Goal: Task Accomplishment & Management: Use online tool/utility

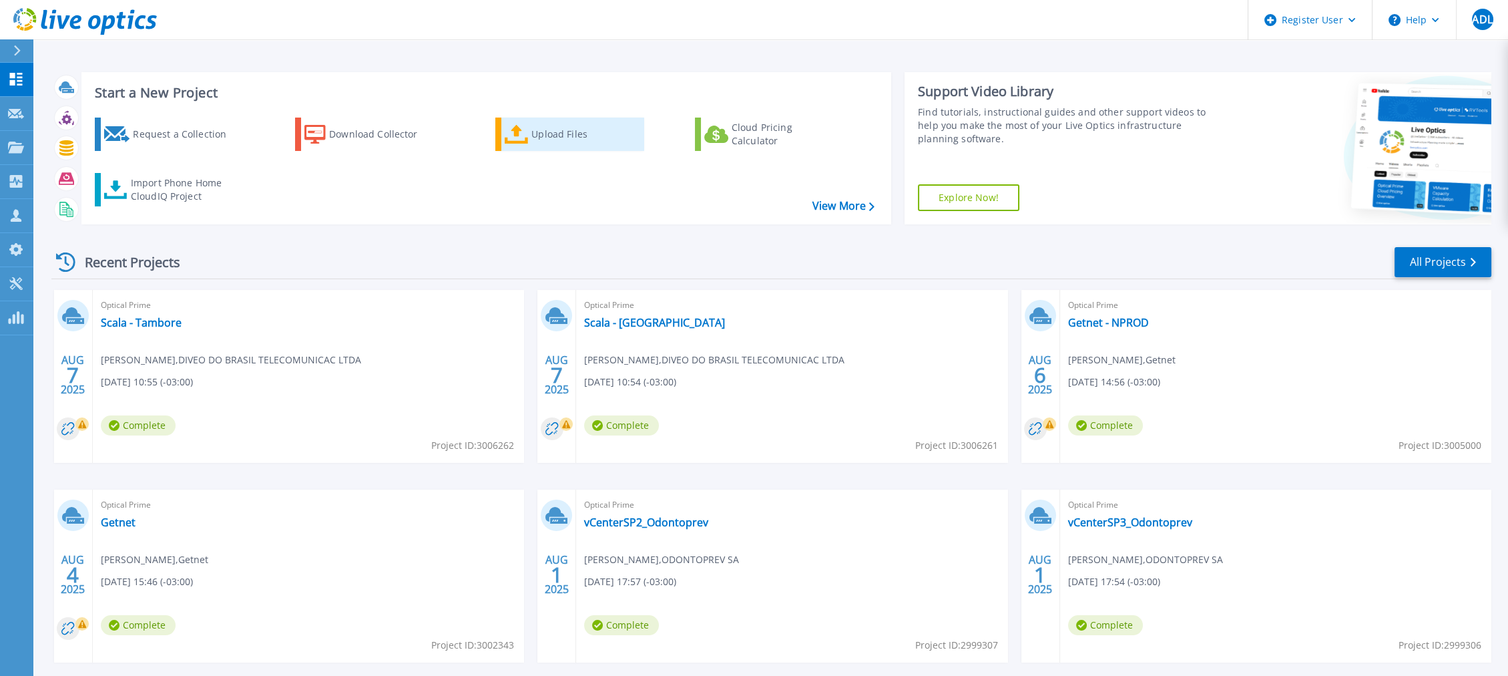
click at [566, 124] on div "Upload Files" at bounding box center [585, 134] width 107 height 27
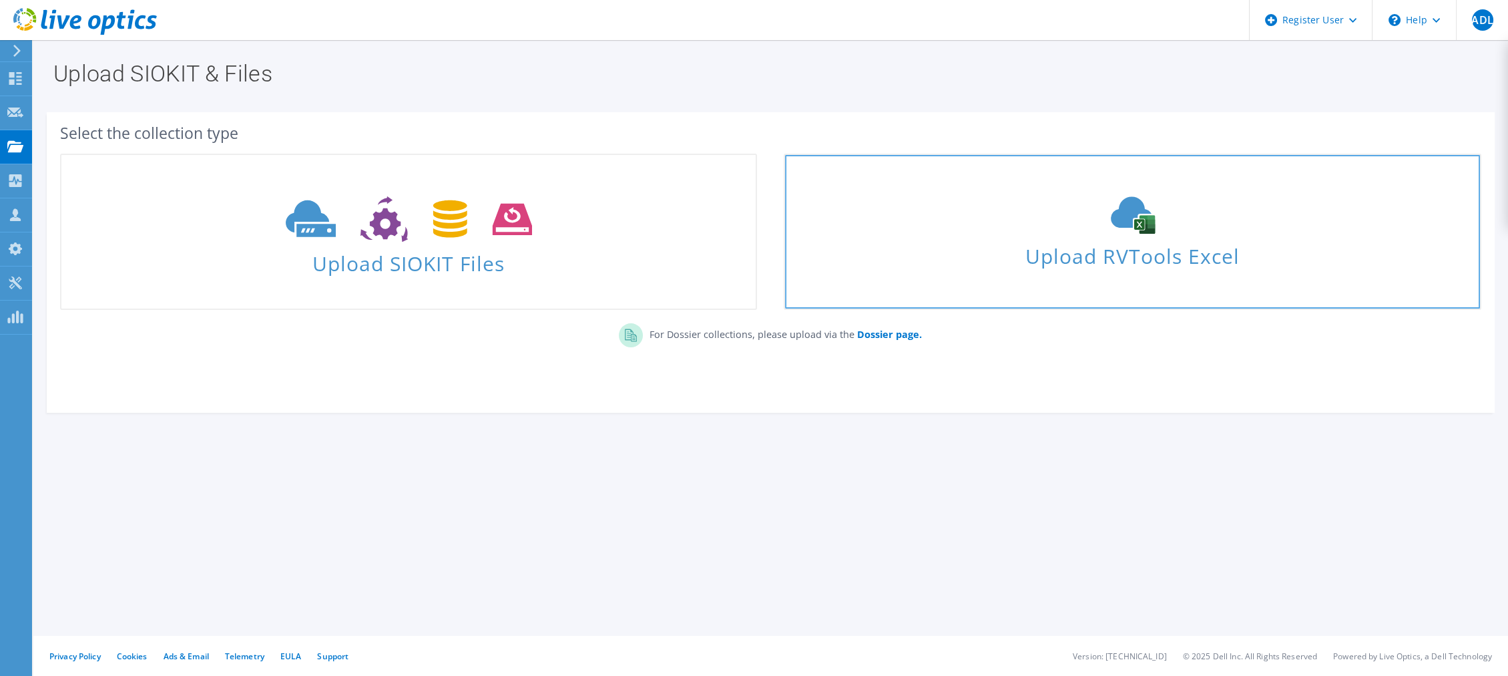
click at [1082, 247] on span "Upload RVTools Excel" at bounding box center [1132, 252] width 694 height 29
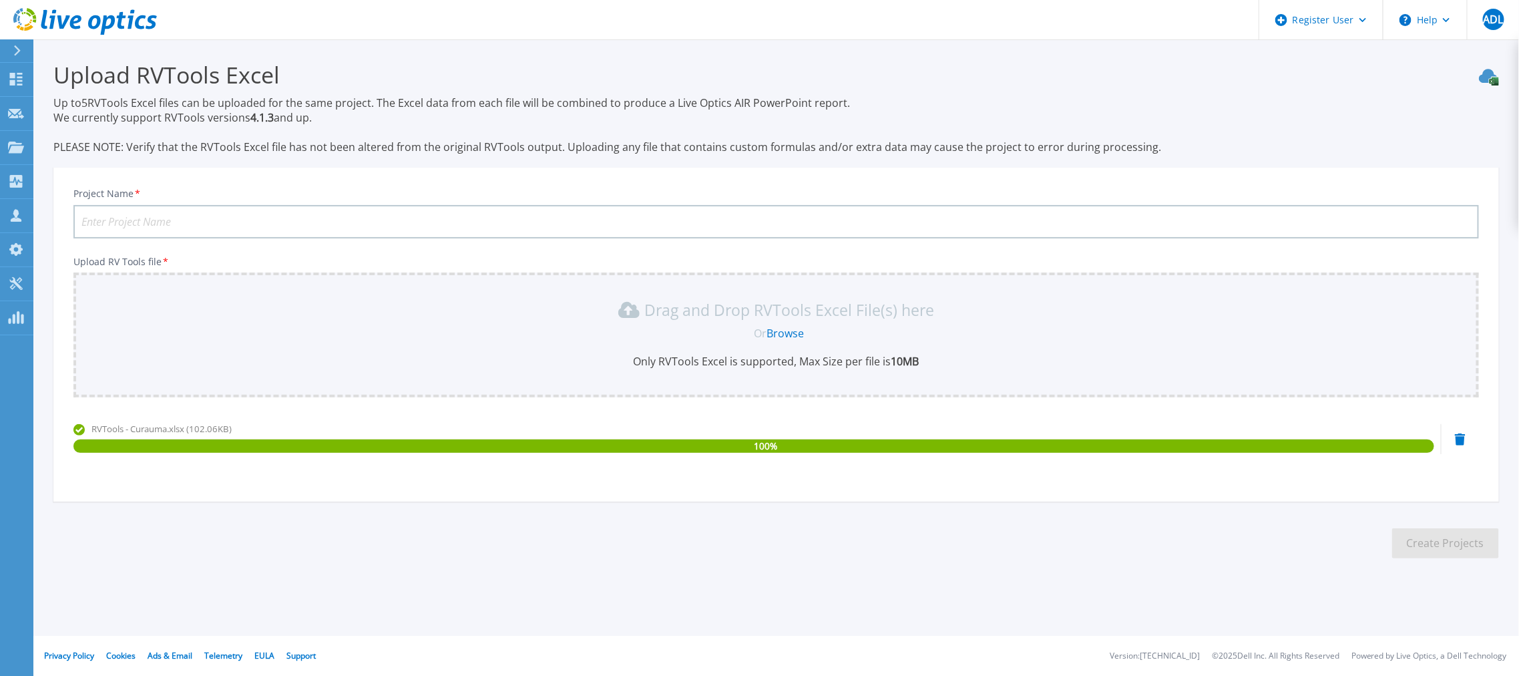
click at [182, 217] on input "Project Name *" at bounding box center [776, 221] width 1406 height 33
type input "Scala - Curauma"
click at [1424, 536] on button "Create Projects" at bounding box center [1445, 543] width 107 height 30
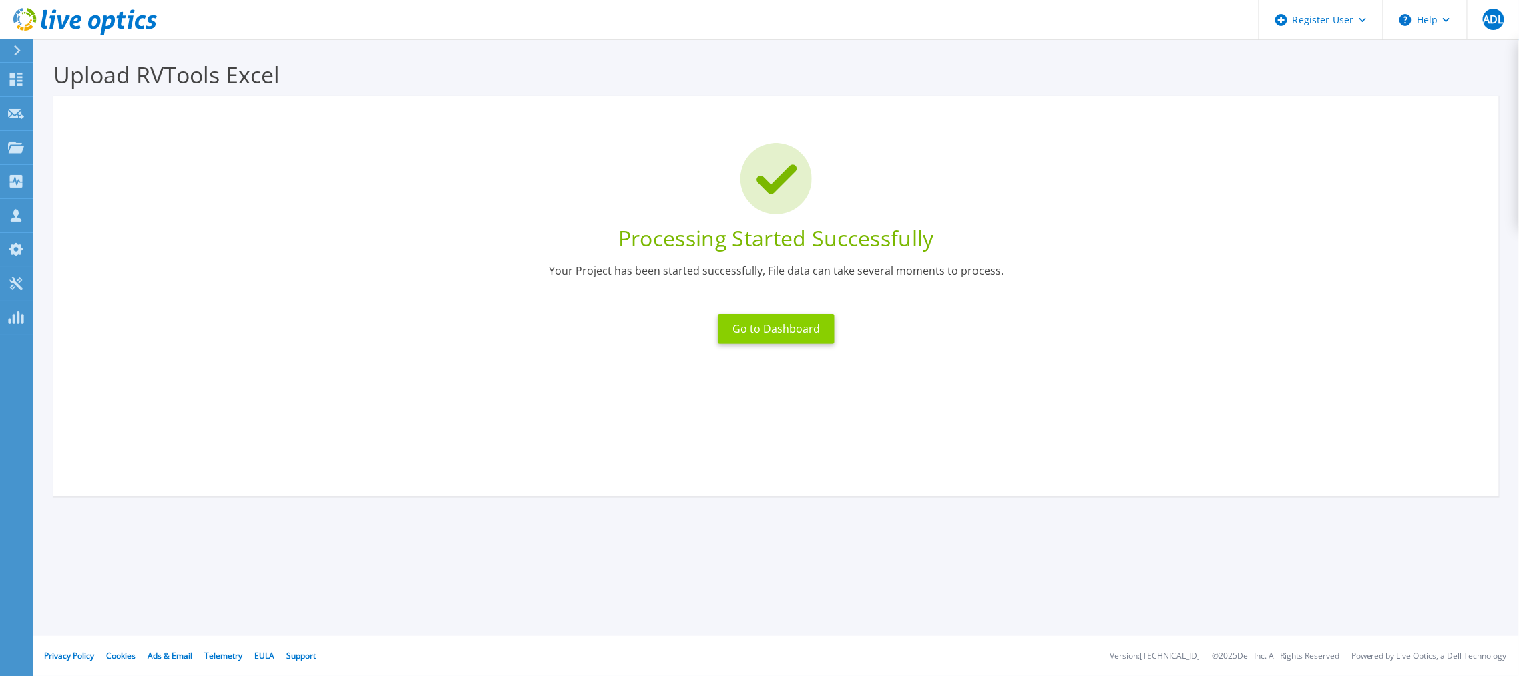
click at [738, 332] on button "Go to Dashboard" at bounding box center [776, 329] width 117 height 30
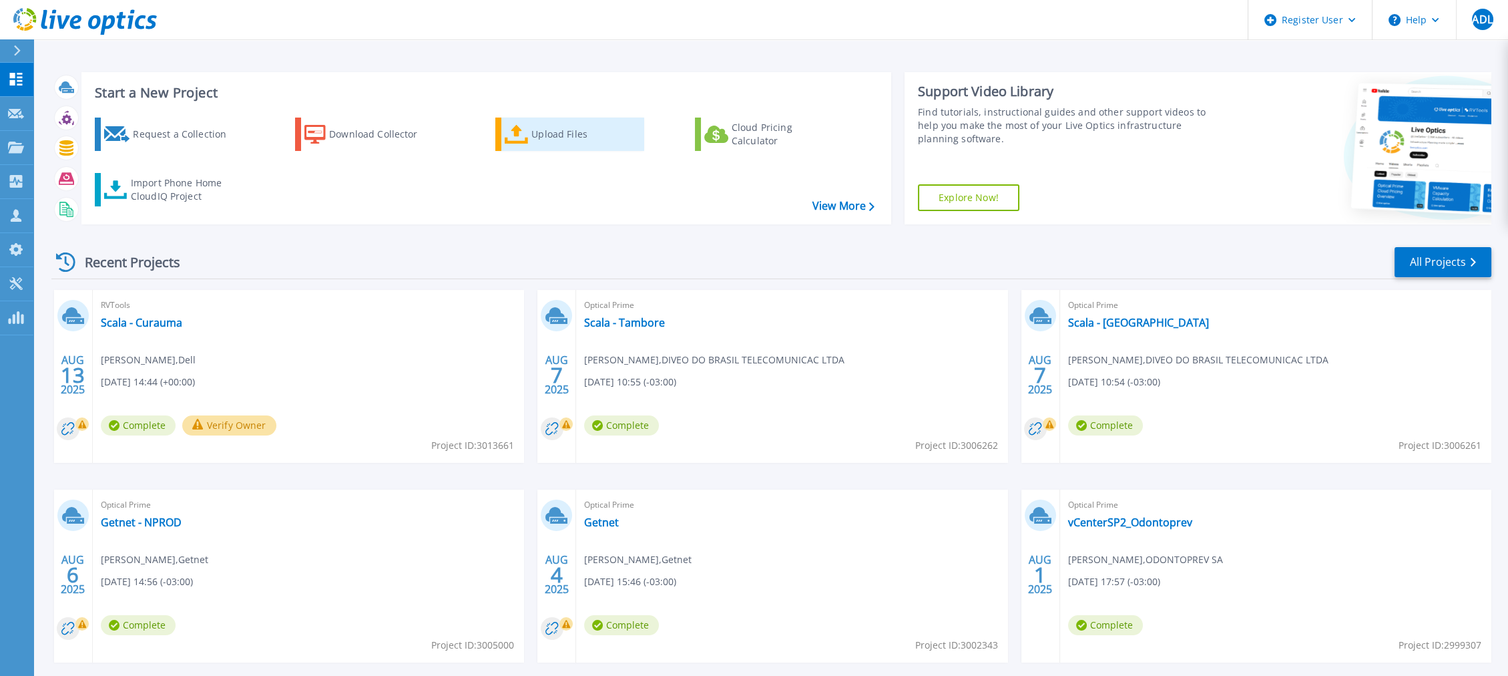
drag, startPoint x: 563, startPoint y: 135, endPoint x: 552, endPoint y: 140, distance: 11.9
click at [563, 135] on div "Upload Files" at bounding box center [585, 134] width 107 height 27
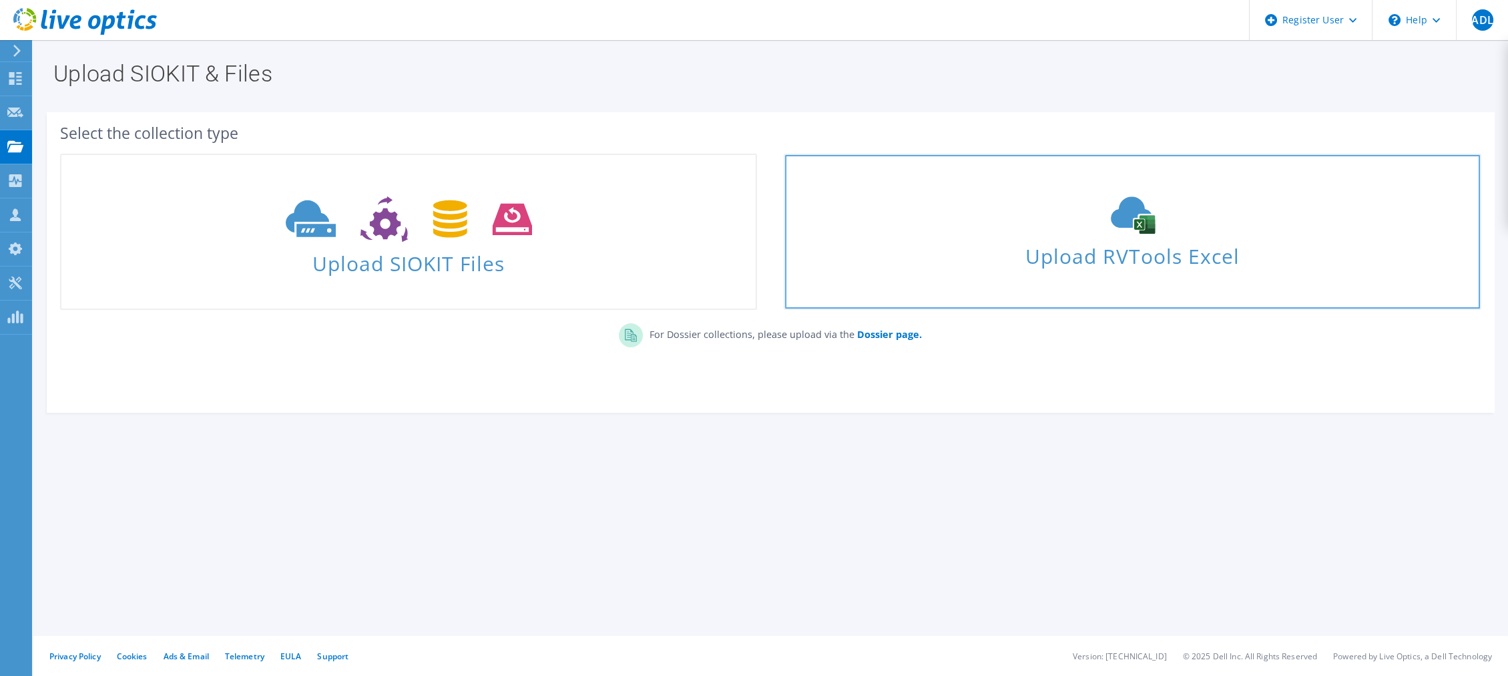
click at [1219, 214] on icon at bounding box center [1133, 214] width 200 height 37
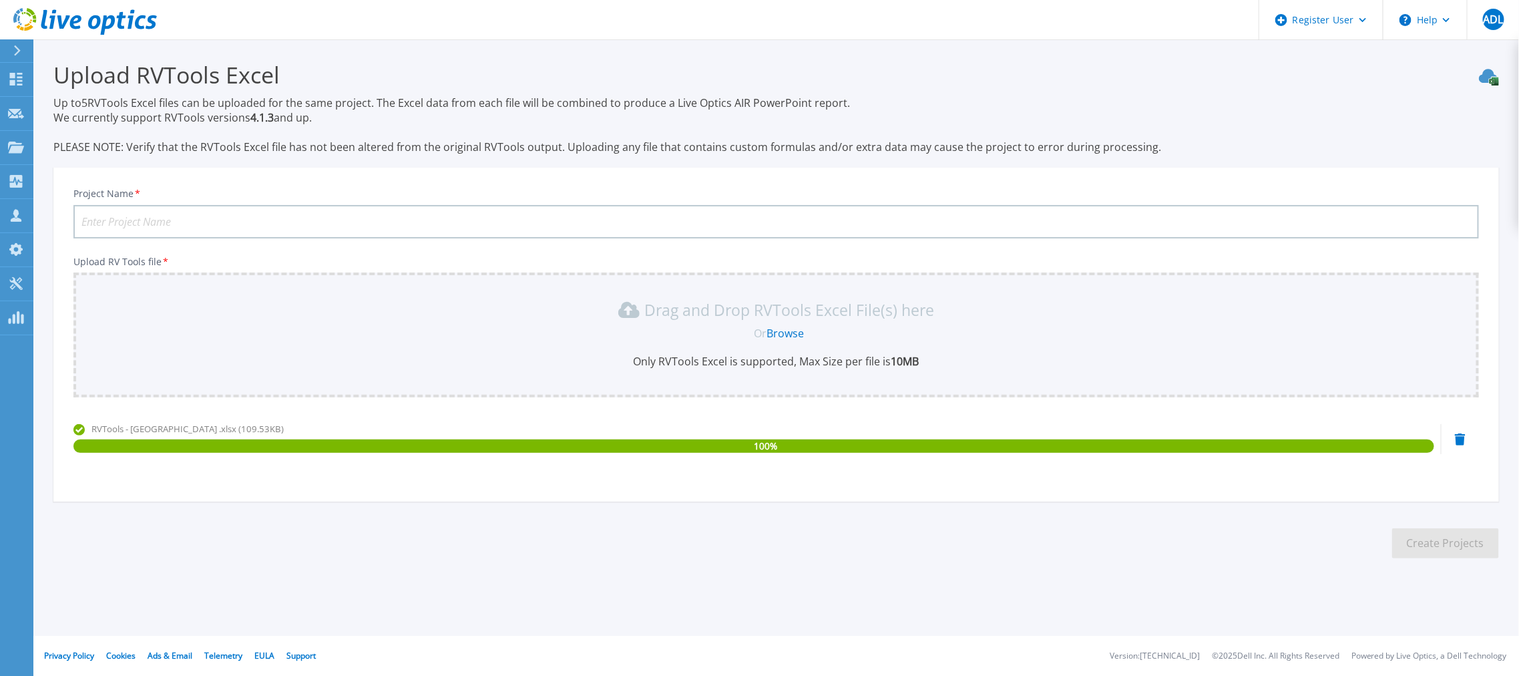
click at [255, 216] on input "Project Name *" at bounding box center [776, 221] width 1406 height 33
type input "Scala - Mexico"
click at [1441, 544] on button "Create Projects" at bounding box center [1445, 543] width 107 height 30
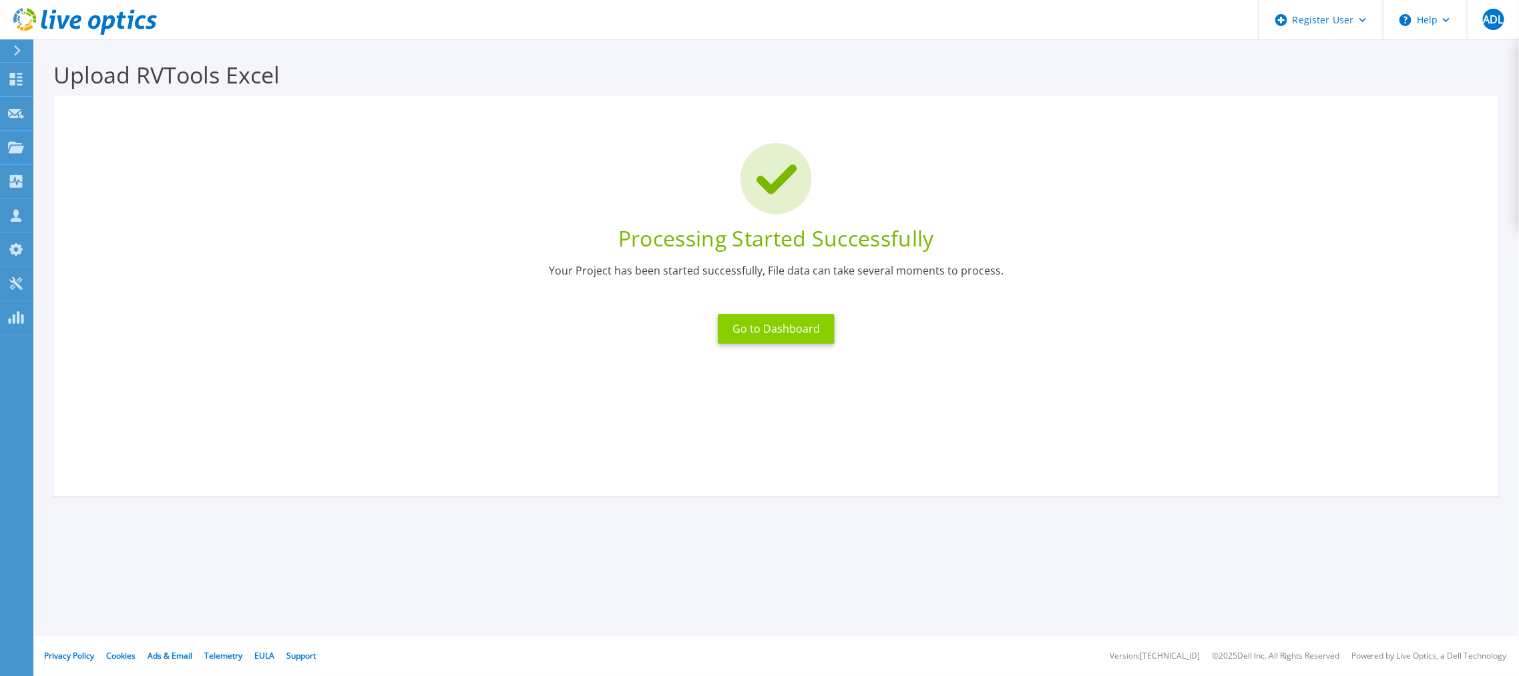
click at [771, 321] on button "Go to Dashboard" at bounding box center [776, 329] width 117 height 30
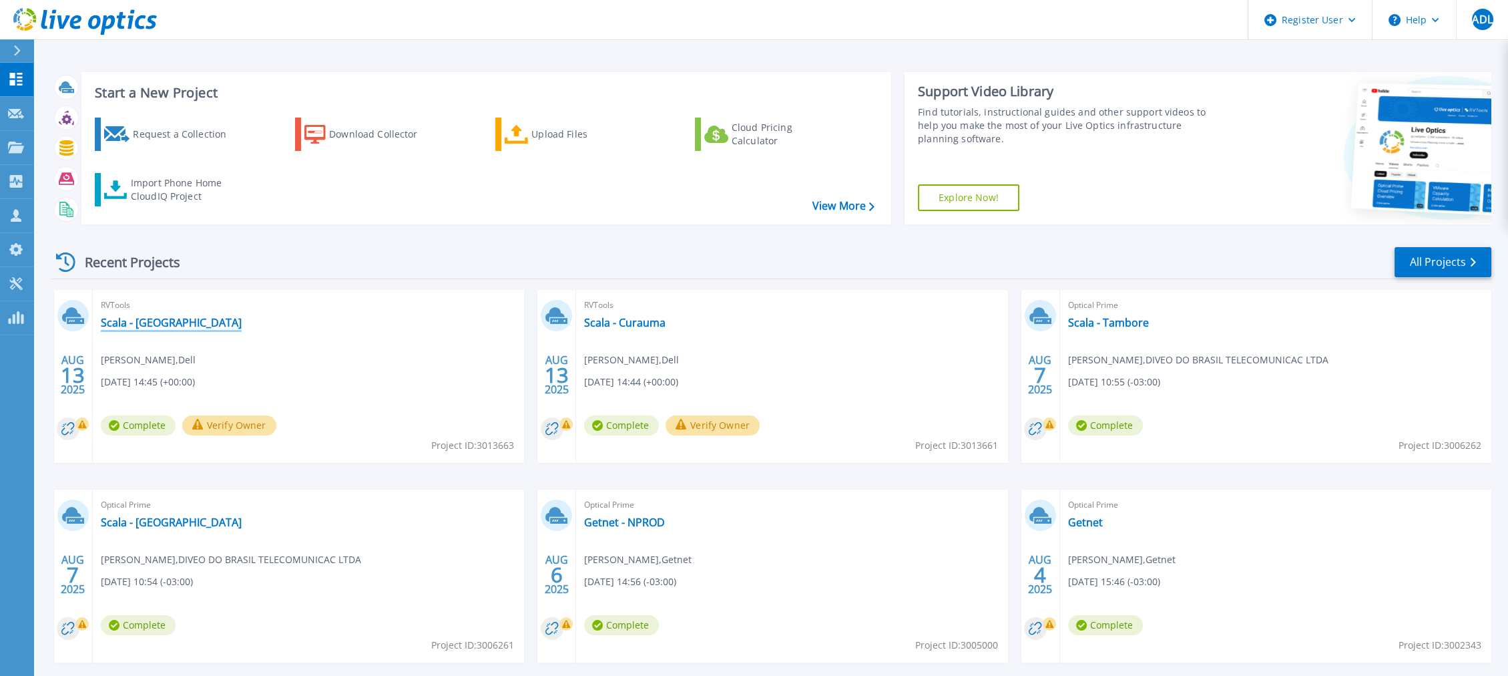
click at [130, 323] on link "Scala - Mexico" at bounding box center [171, 322] width 141 height 13
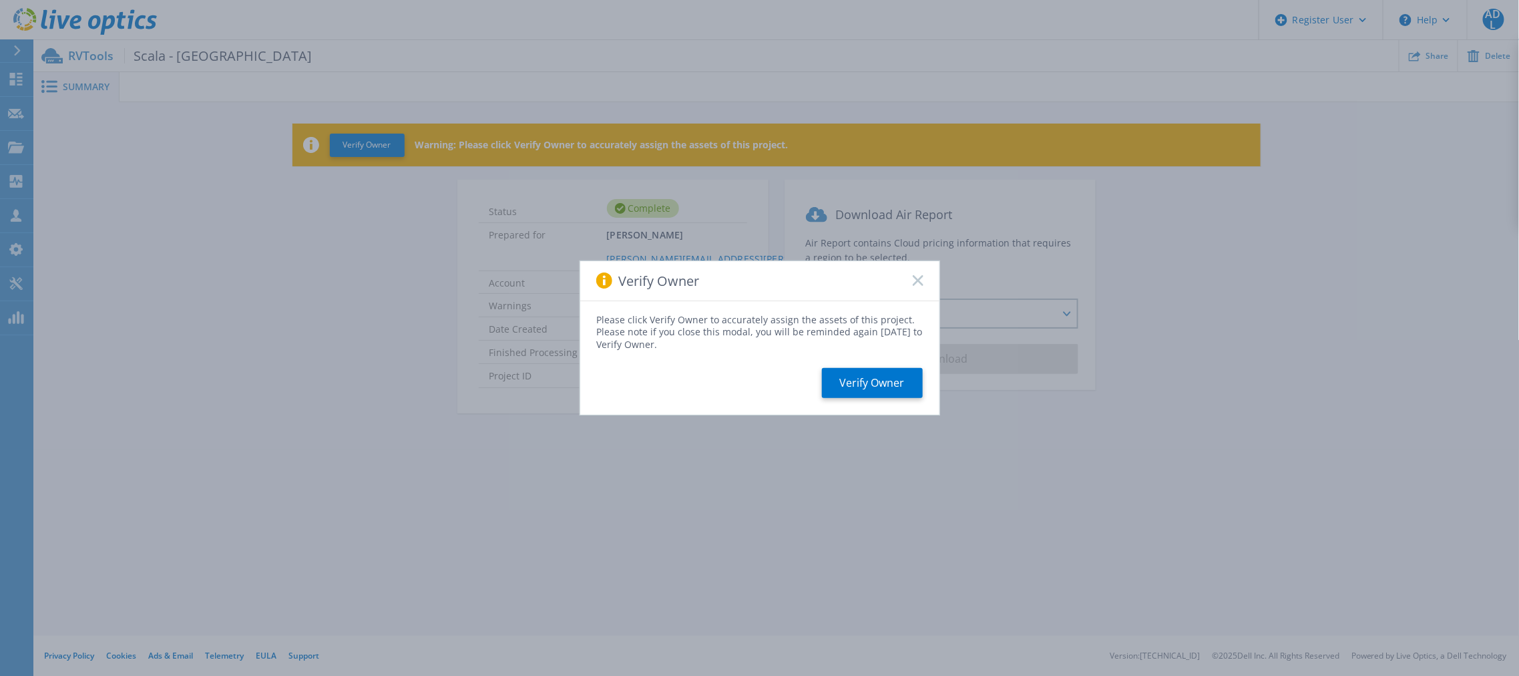
click at [922, 284] on icon at bounding box center [918, 280] width 11 height 11
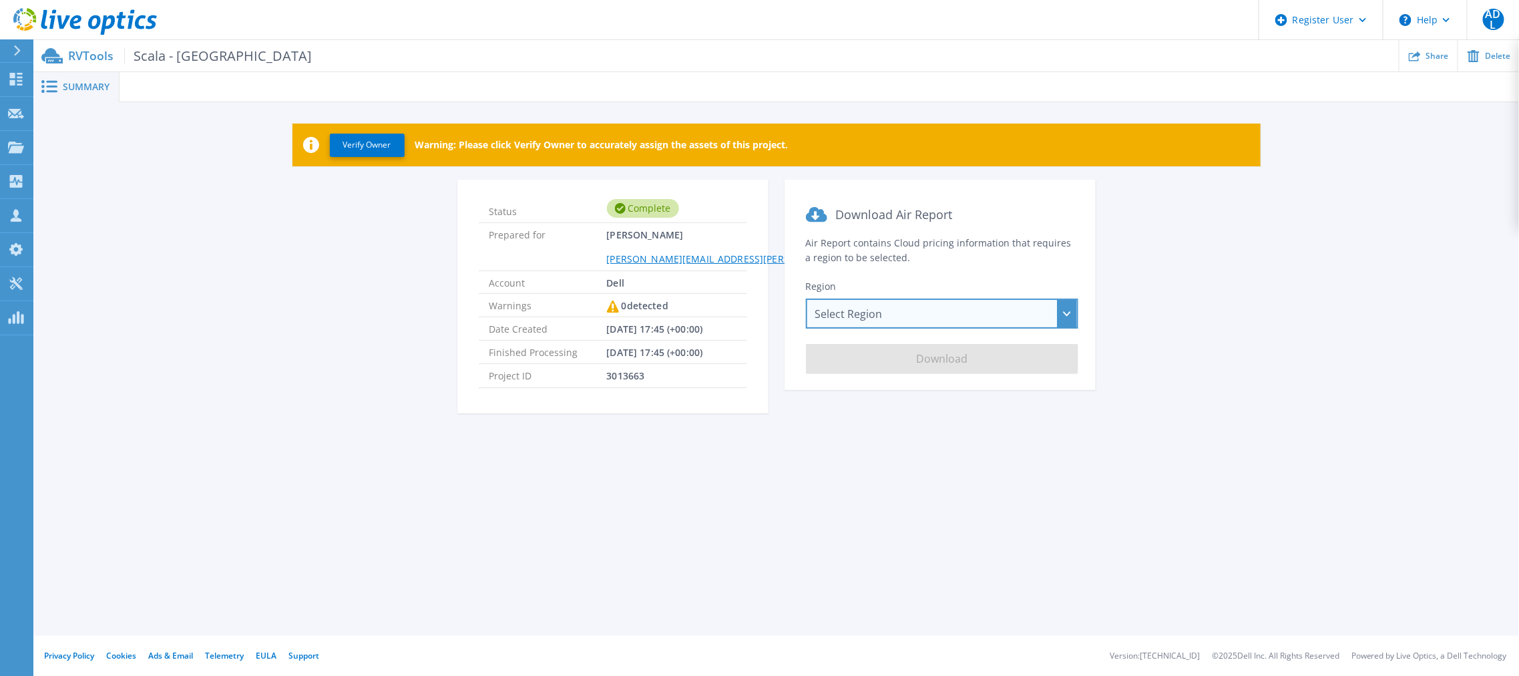
click at [903, 313] on div "Select Region Asia Pacific (Hong Kong) Asia Pacific (Mumbai) Asia Pacific (Seou…" at bounding box center [942, 313] width 272 height 30
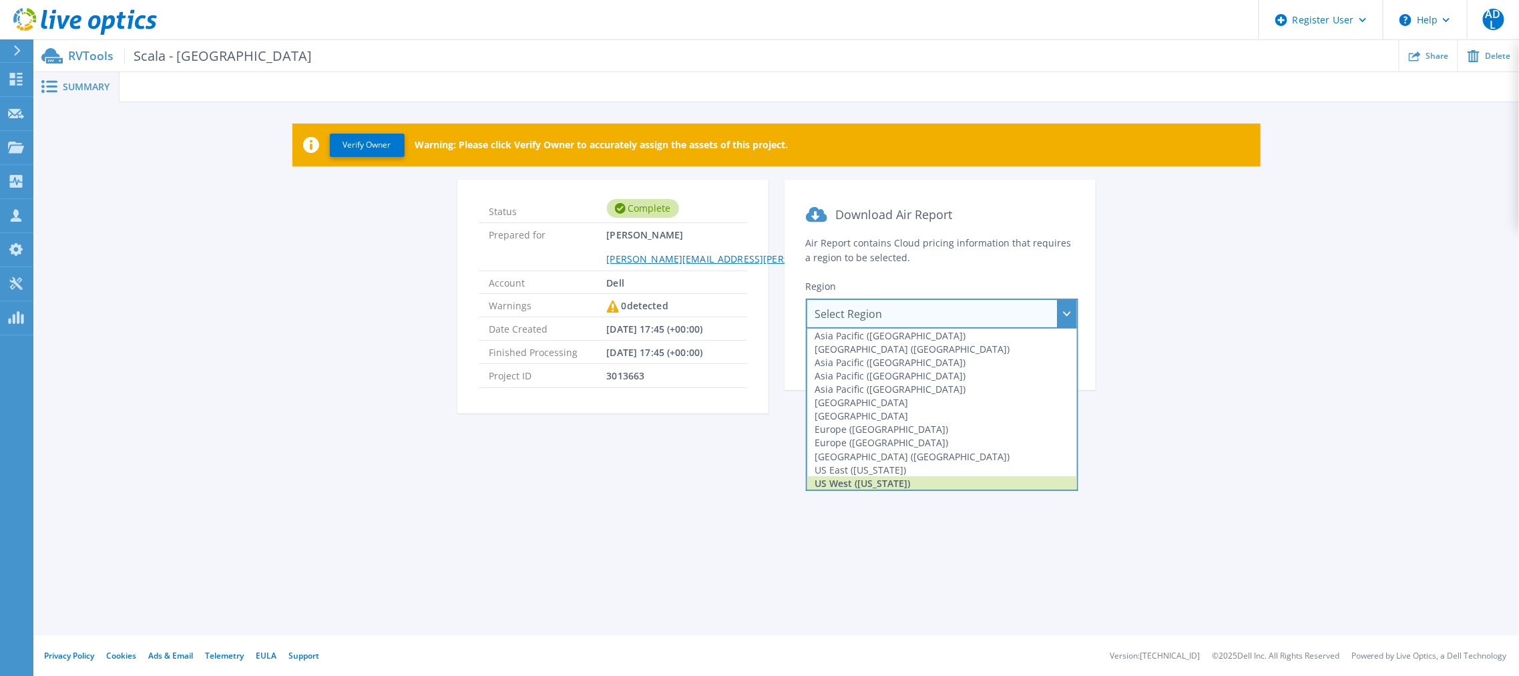
click at [905, 479] on div "US West (California)" at bounding box center [942, 482] width 270 height 13
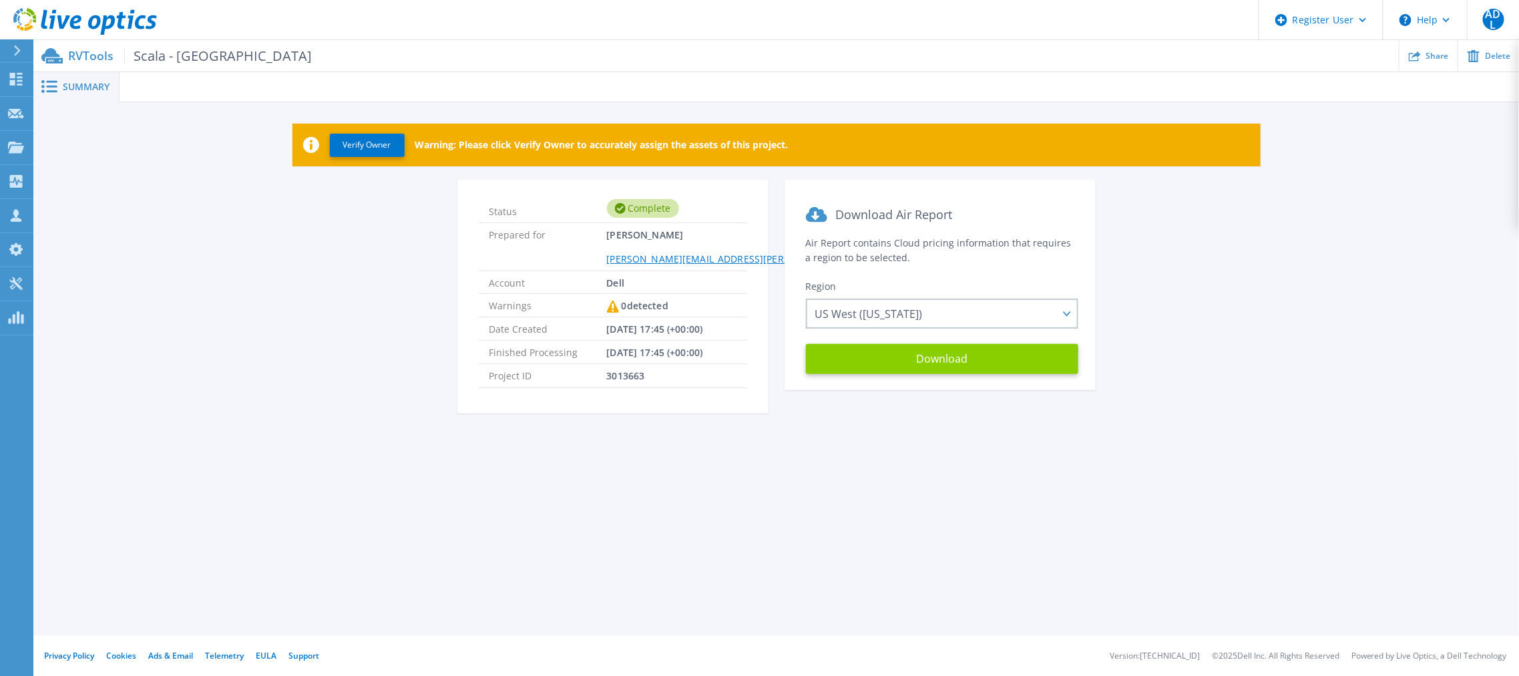
click at [919, 355] on button "Download" at bounding box center [942, 359] width 272 height 30
click at [106, 21] on icon at bounding box center [107, 24] width 15 height 19
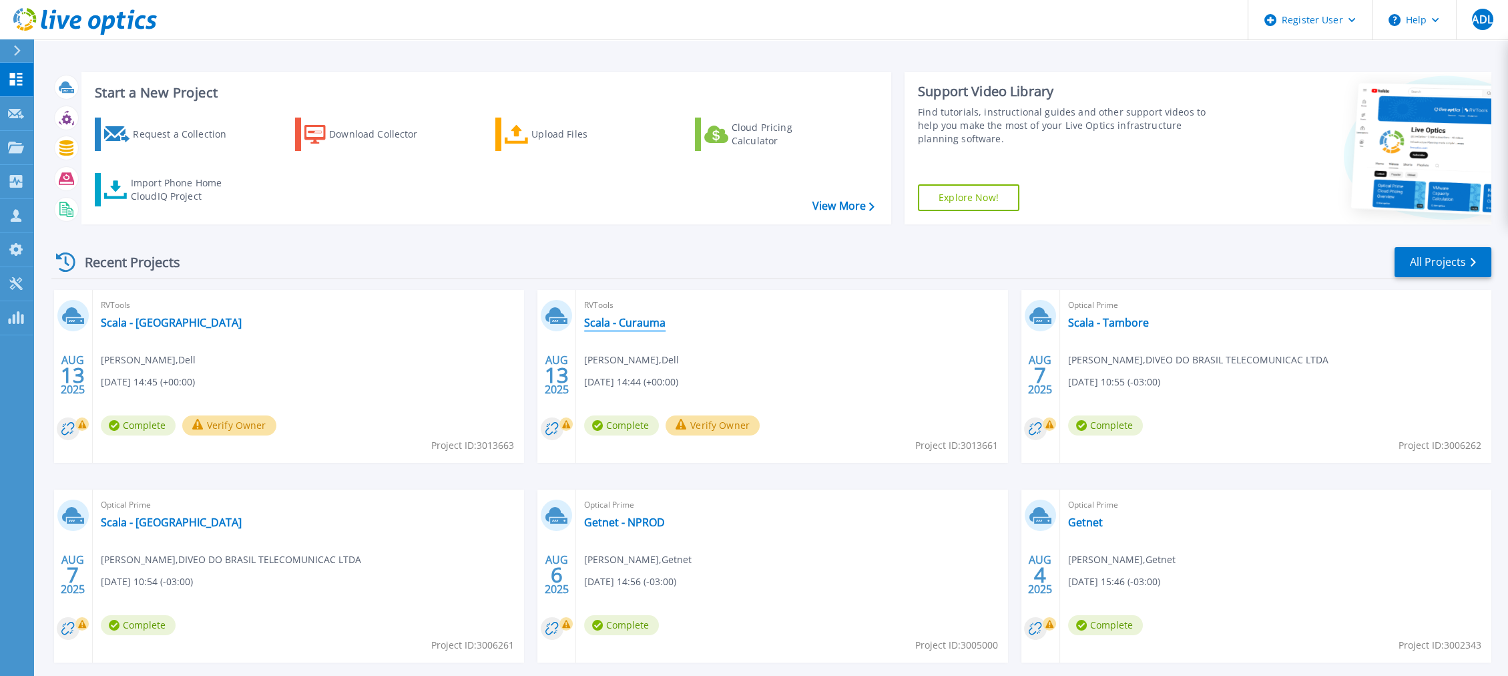
click at [624, 321] on link "Scala - Curauma" at bounding box center [624, 322] width 81 height 13
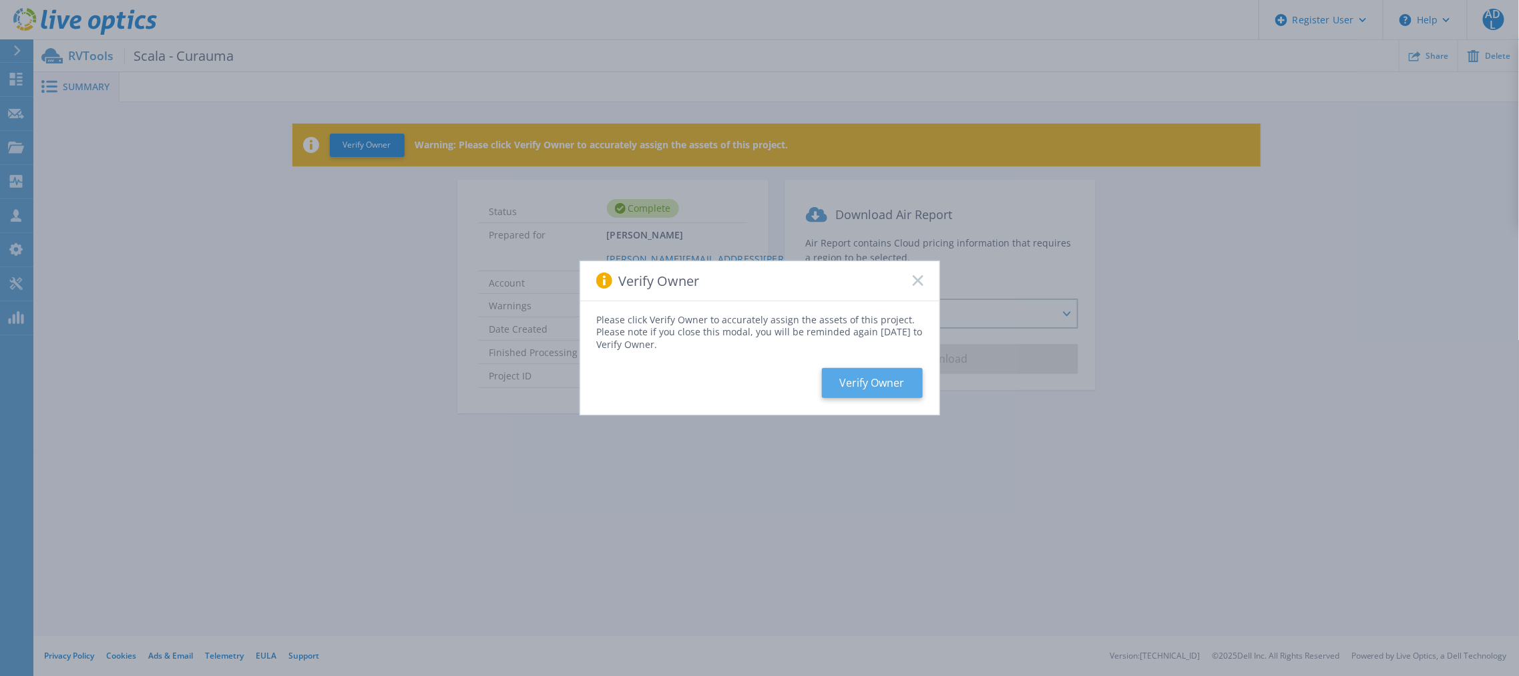
click at [889, 386] on button "Verify Owner" at bounding box center [872, 383] width 101 height 30
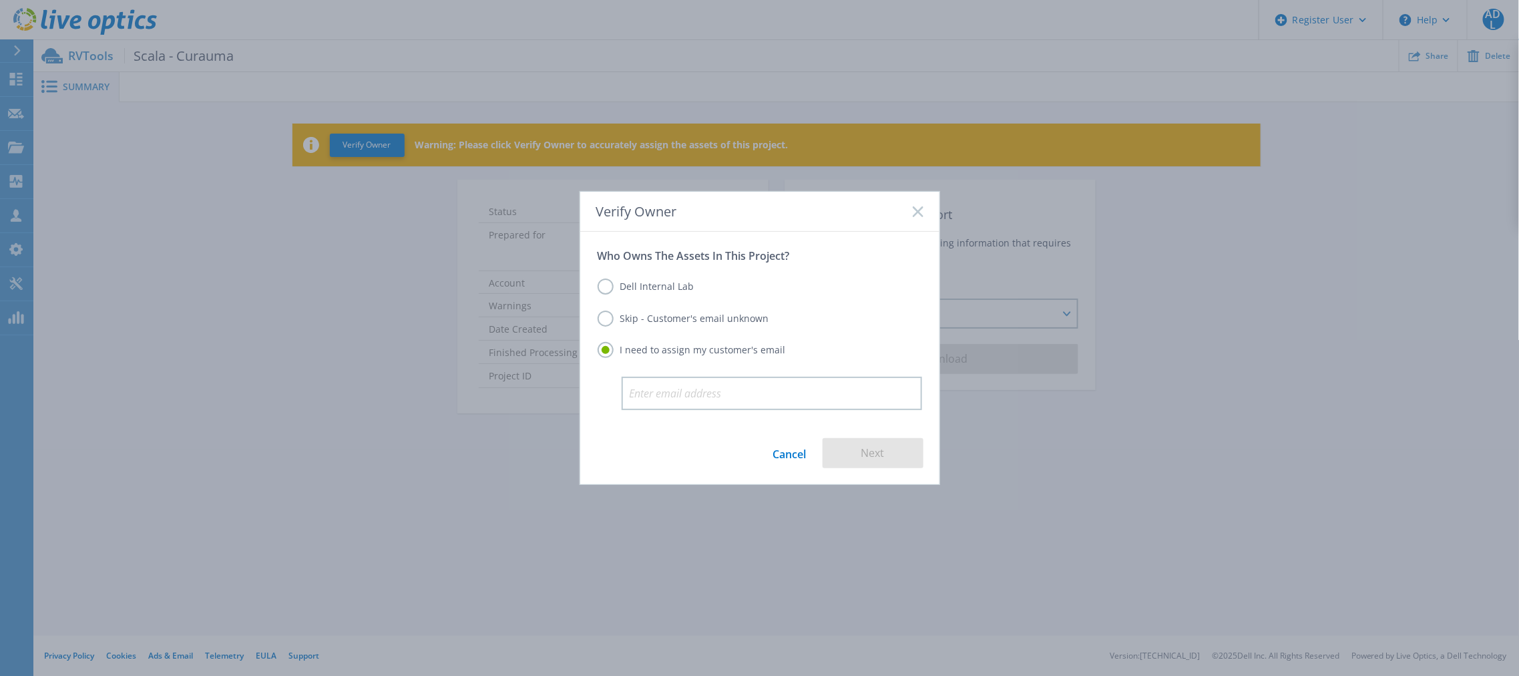
click at [918, 217] on icon at bounding box center [918, 211] width 11 height 11
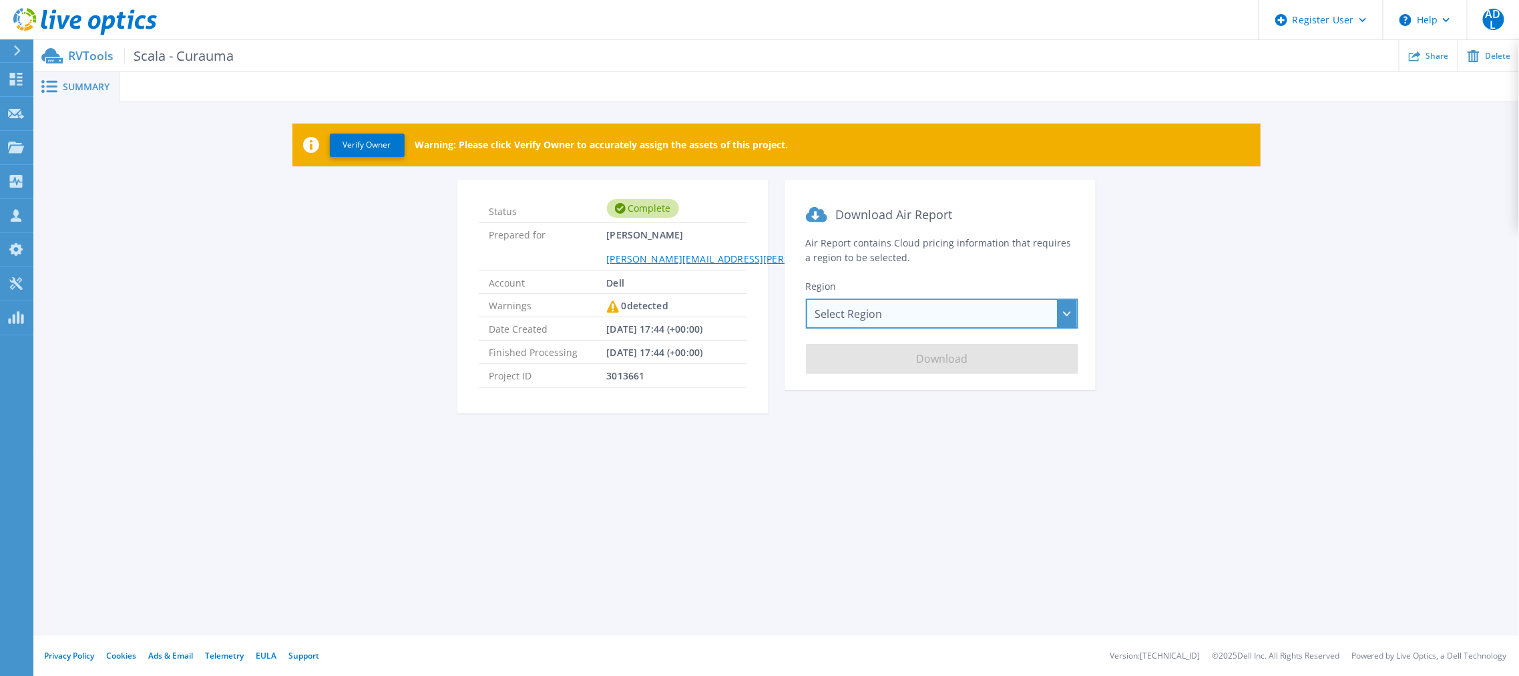
click at [958, 316] on div "Select Region [GEOGRAPHIC_DATA] ([GEOGRAPHIC_DATA]) [GEOGRAPHIC_DATA] ([GEOGRAP…" at bounding box center [942, 313] width 272 height 30
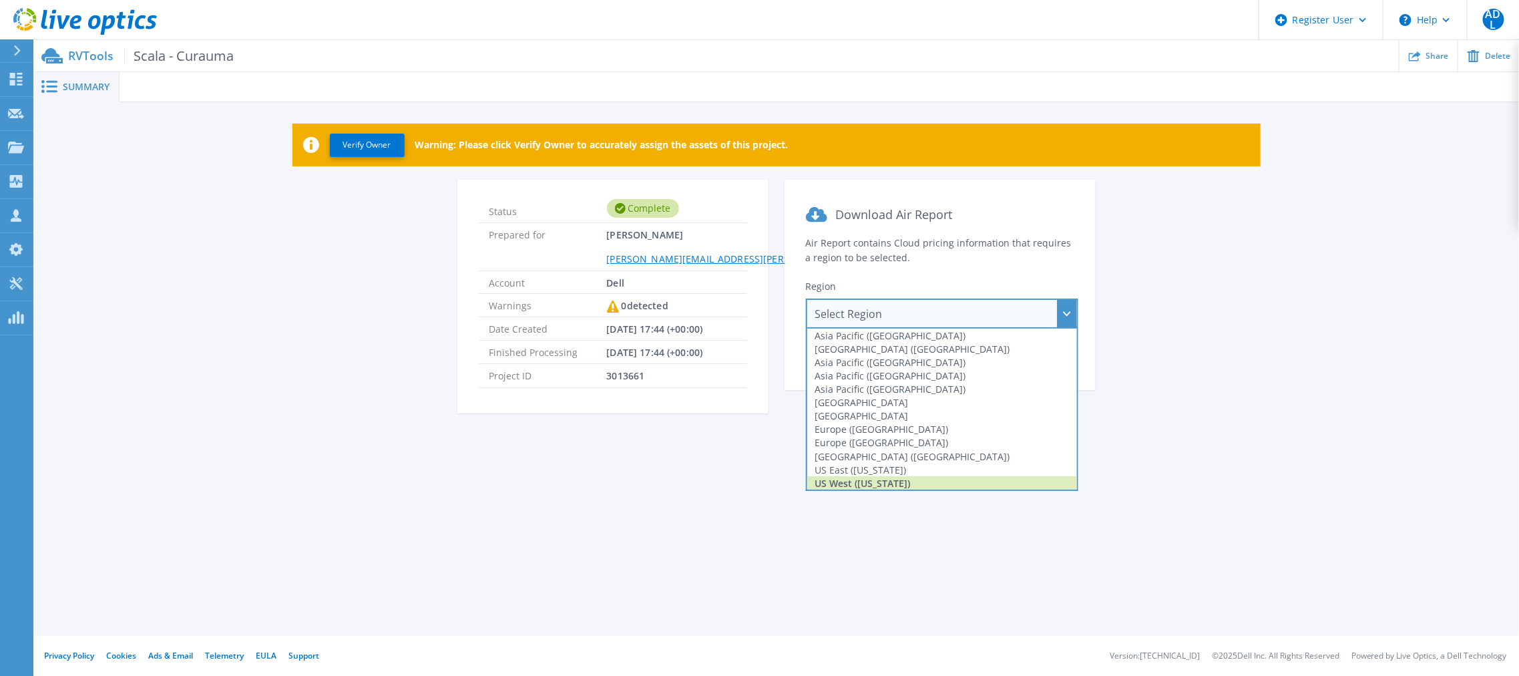
click at [882, 483] on div "US West ([US_STATE])" at bounding box center [942, 482] width 270 height 13
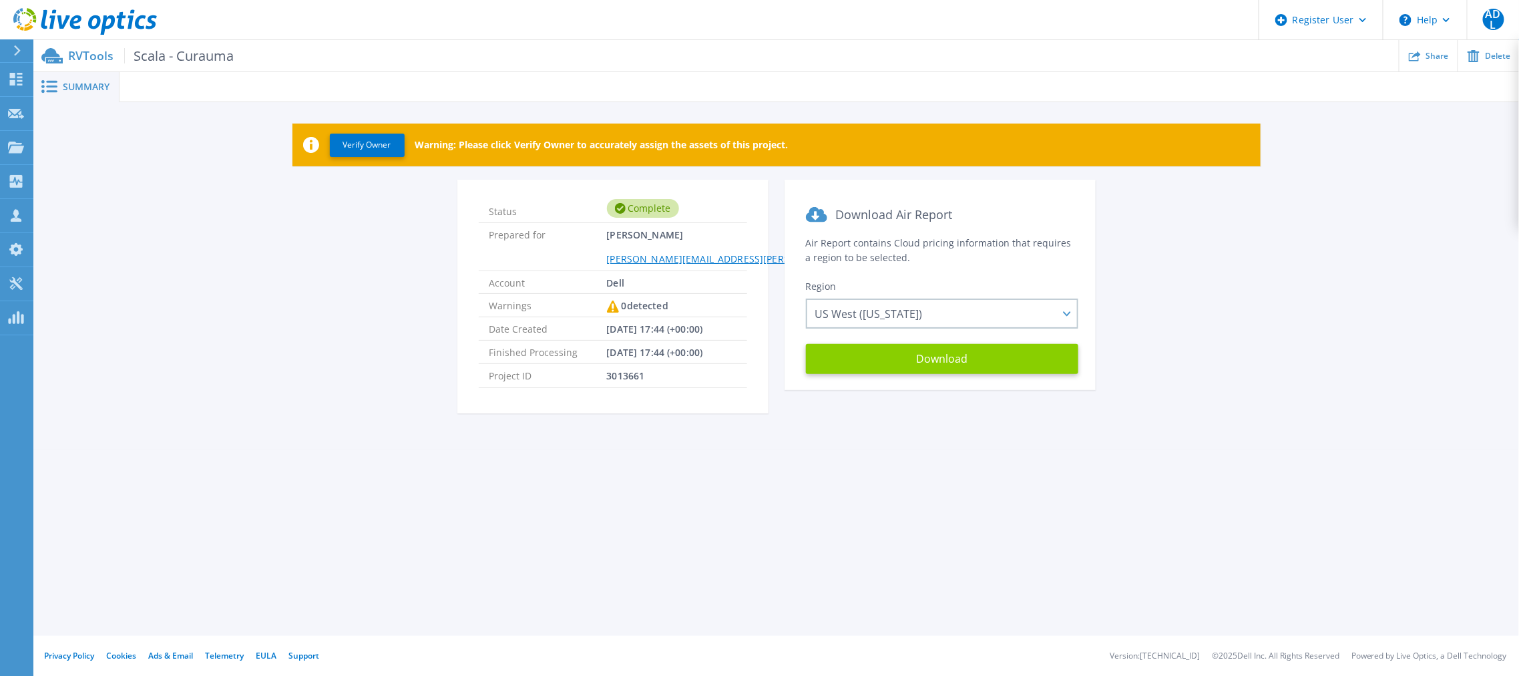
click at [942, 351] on button "Download" at bounding box center [942, 359] width 272 height 30
